Goal: Check status: Check status

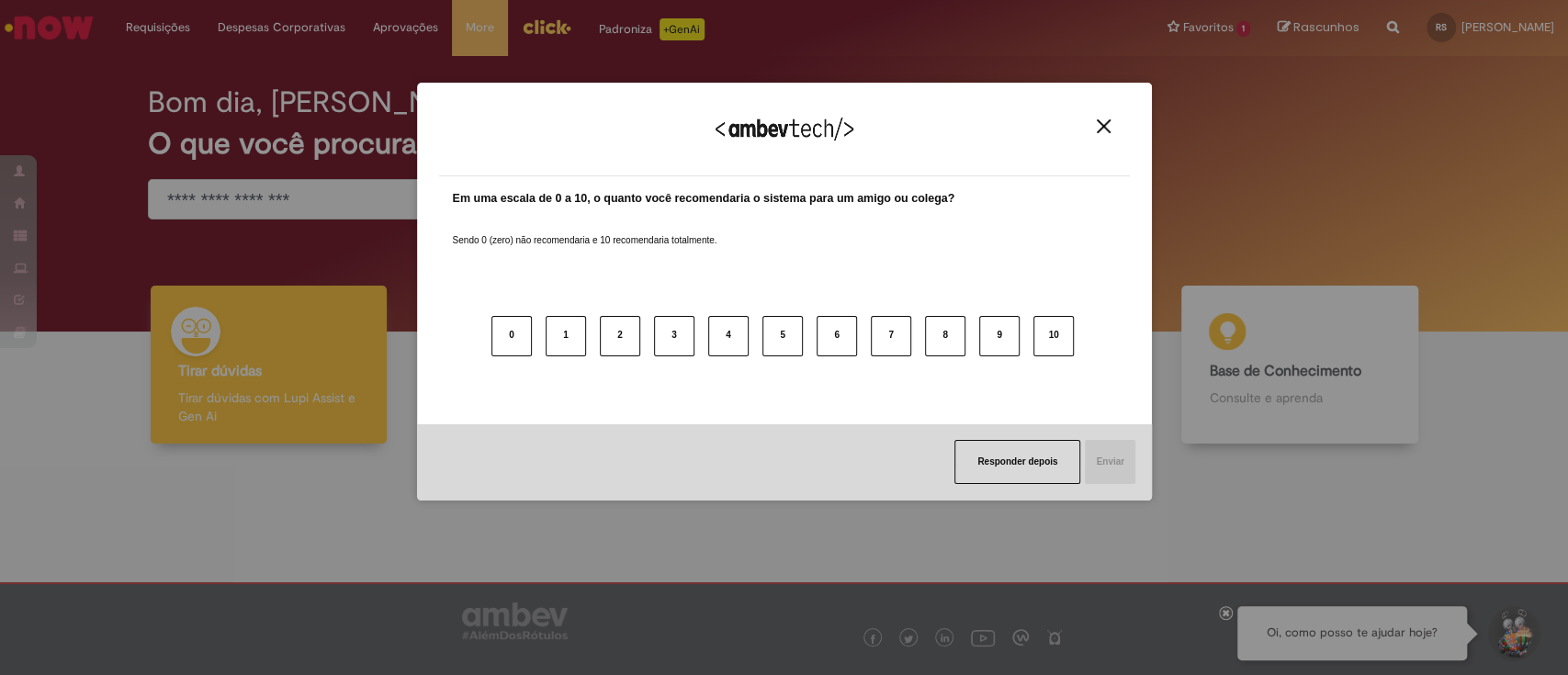
click at [1098, 129] on img "Close" at bounding box center [1104, 126] width 13 height 13
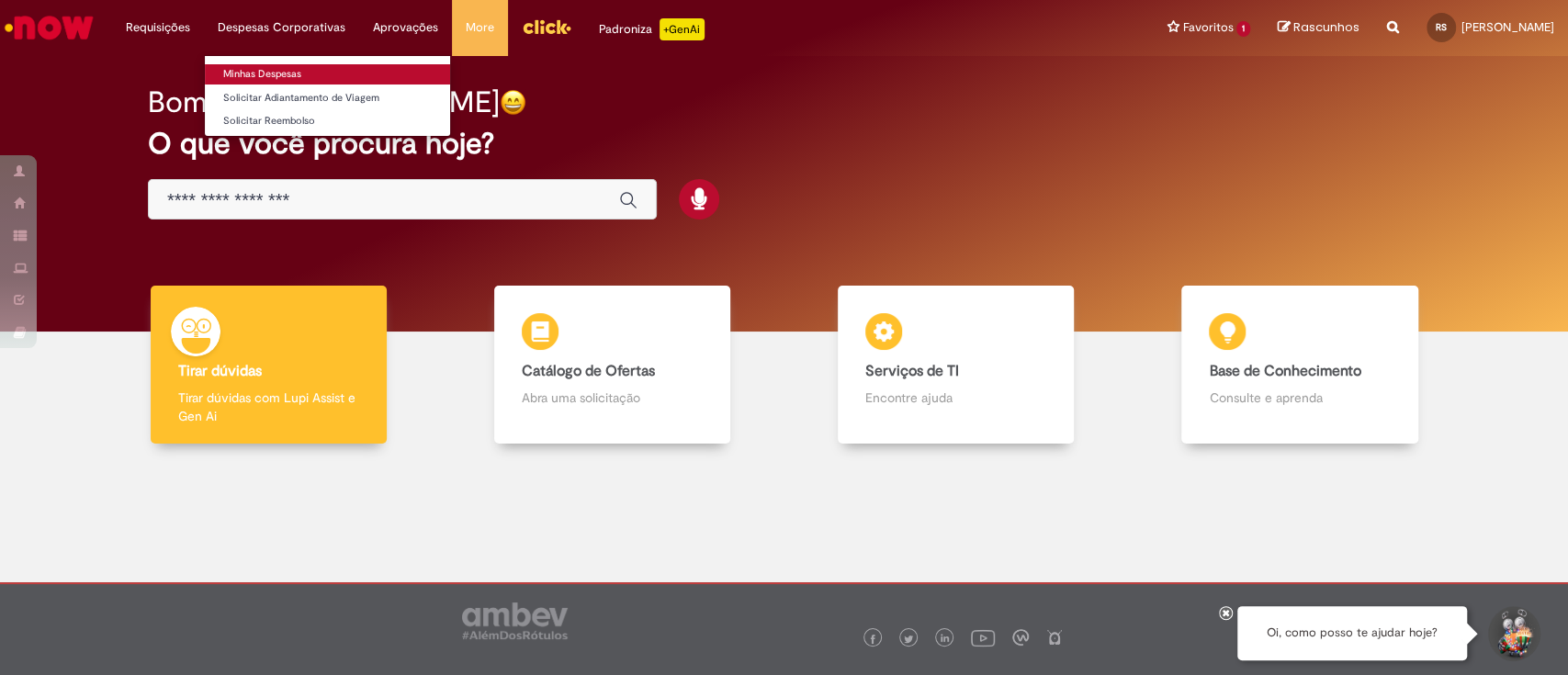
click at [282, 76] on link "Minhas Despesas" at bounding box center [327, 74] width 246 height 20
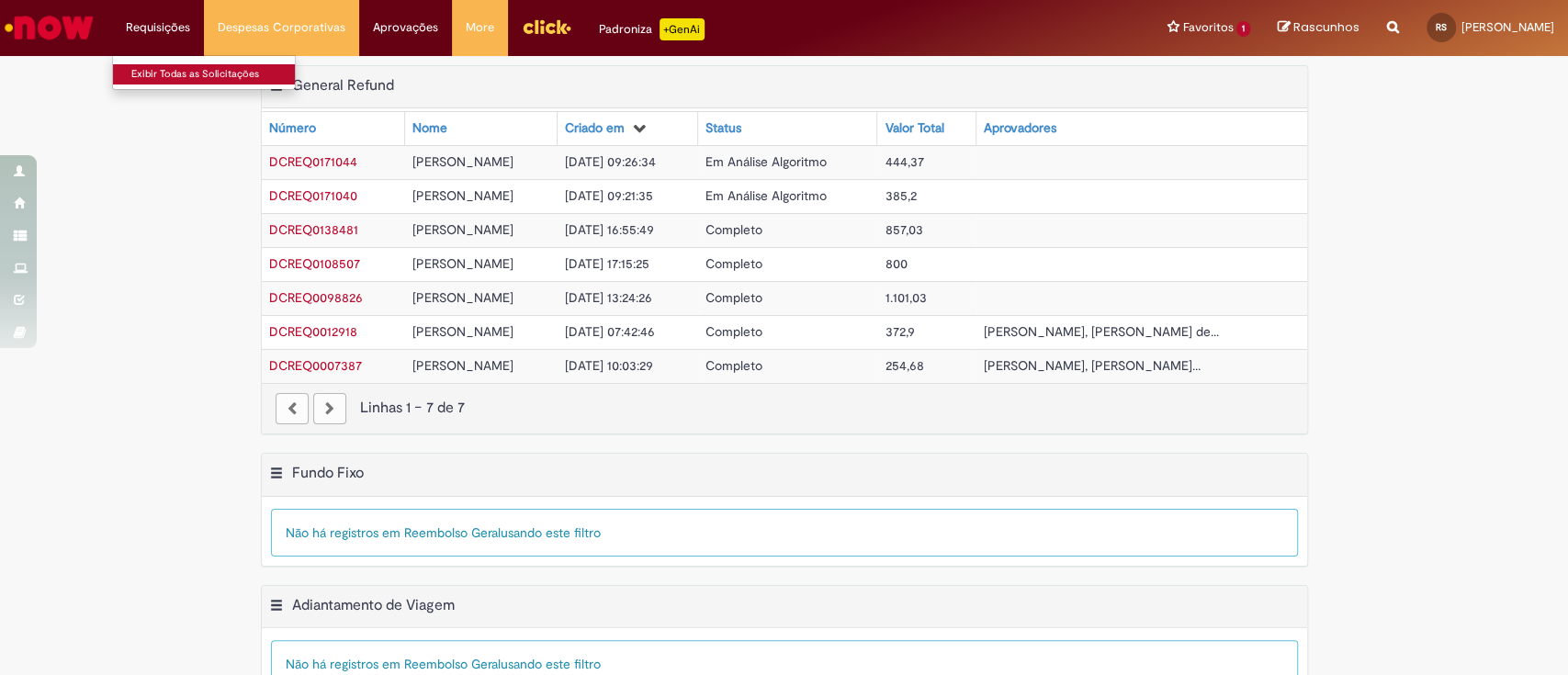
click at [148, 69] on link "Exibir Todas as Solicitações" at bounding box center [213, 74] width 202 height 20
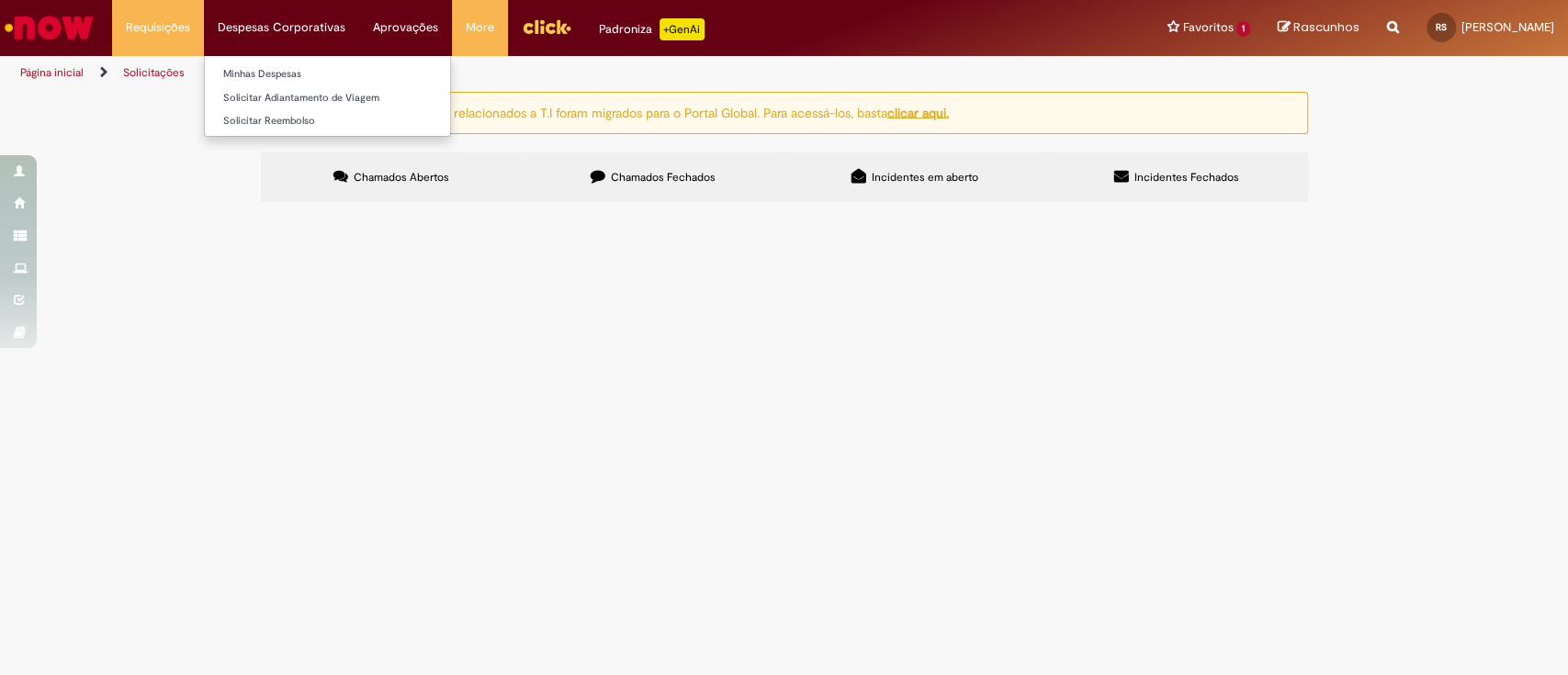
click at [245, 62] on li "Minhas Despesas" at bounding box center [327, 72] width 246 height 24
click at [245, 68] on link "Minhas Despesas" at bounding box center [327, 74] width 246 height 20
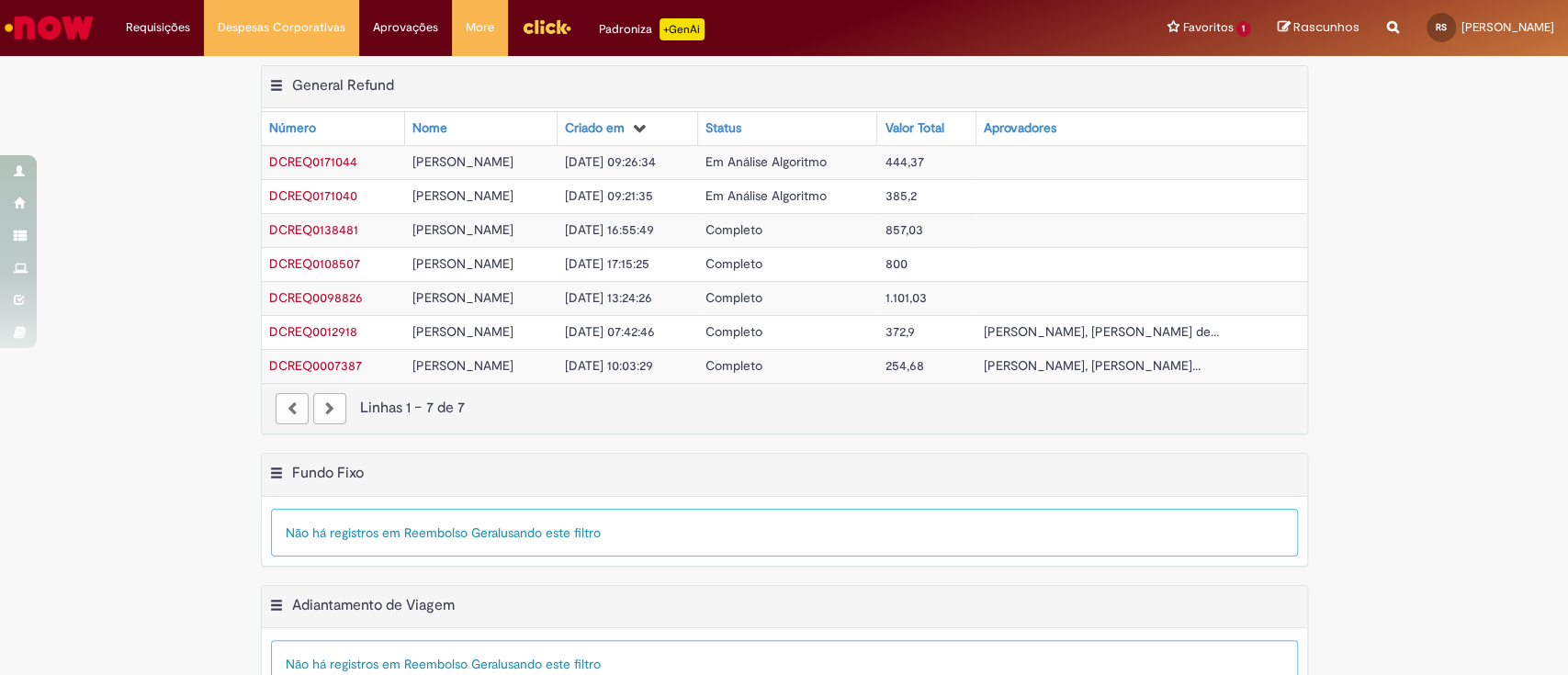
click at [289, 230] on span "DCREQ0138481" at bounding box center [313, 229] width 89 height 16
click at [305, 297] on span "DCREQ0098826" at bounding box center [316, 297] width 94 height 16
click at [1450, 282] on div "Exportar como PDF Exportar como Excel Exportar como CSV General Refund Tabela -…" at bounding box center [784, 259] width 1568 height 388
click at [744, 76] on div "Exportar como PDF Exportar como Excel Exportar como CSV General Refund Tabela -…" at bounding box center [784, 87] width 1045 height 43
click at [198, 209] on div "Exportar como PDF Exportar como Excel Exportar como CSV General Refund Tabela -…" at bounding box center [784, 259] width 1568 height 388
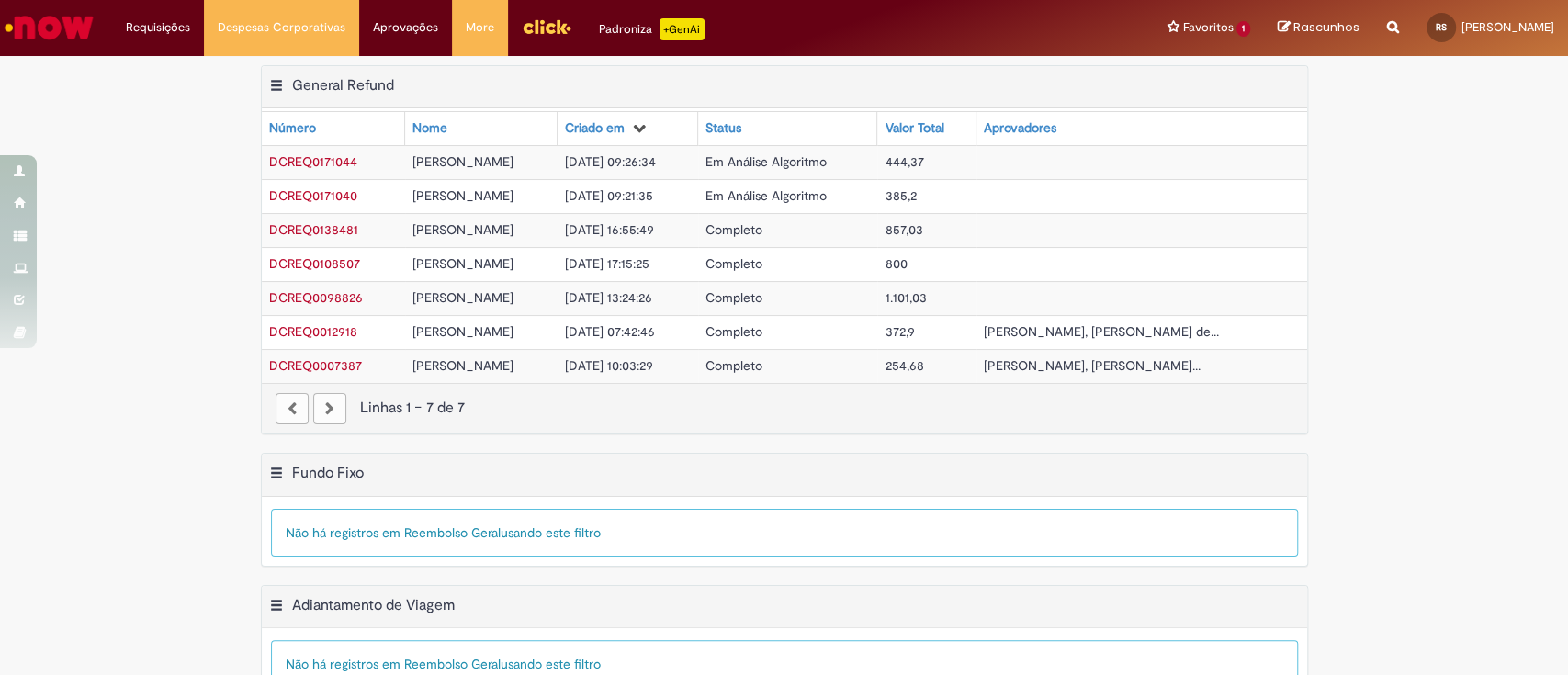
click at [201, 314] on div "Exportar como PDF Exportar como Excel Exportar como CSV General Refund Tabela -…" at bounding box center [784, 259] width 1568 height 388
